Goal: Task Accomplishment & Management: Manage account settings

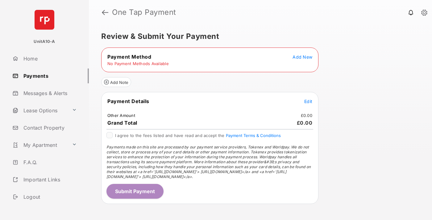
click at [303, 57] on span "Add New" at bounding box center [303, 56] width 20 height 5
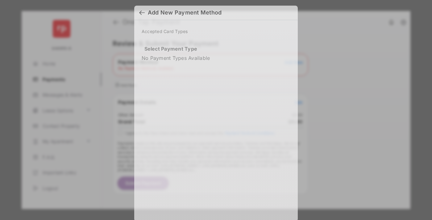
scroll to position [5, 0]
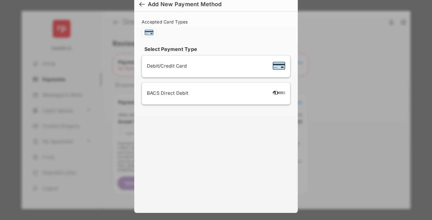
click at [165, 66] on span "Debit/Credit Card" at bounding box center [167, 66] width 40 height 6
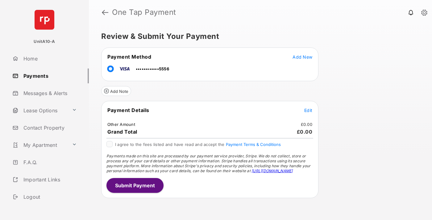
click at [309, 110] on span "Edit" at bounding box center [309, 110] width 8 height 5
